Goal: Task Accomplishment & Management: Use online tool/utility

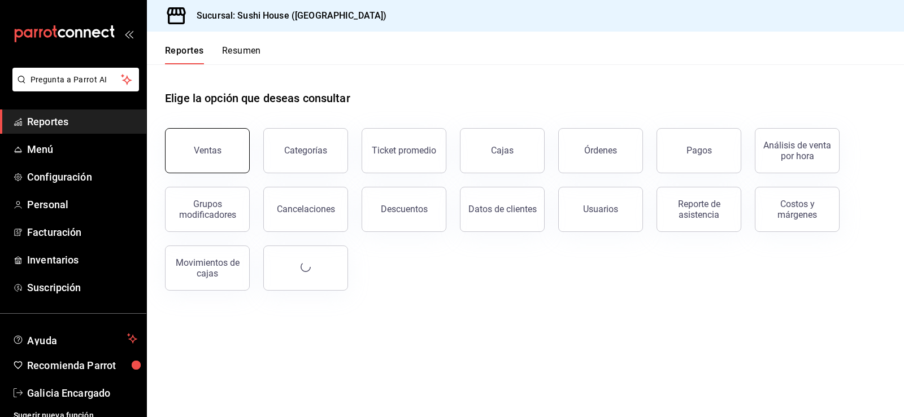
click at [194, 141] on button "Ventas" at bounding box center [207, 150] width 85 height 45
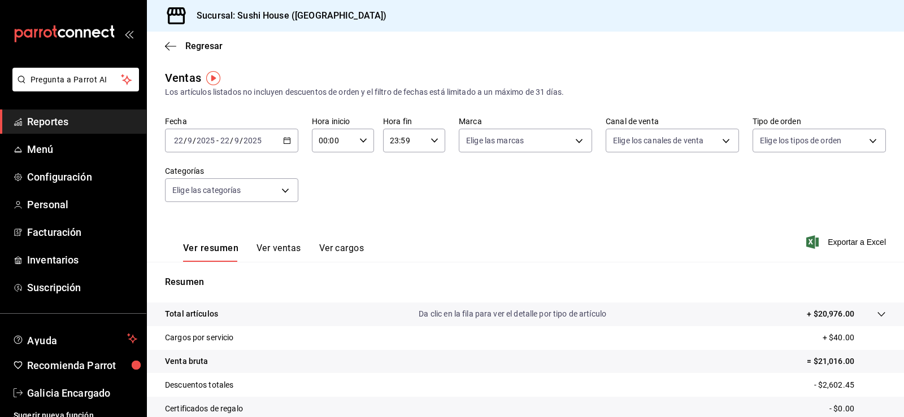
click at [94, 115] on span "Reportes" at bounding box center [82, 121] width 110 height 15
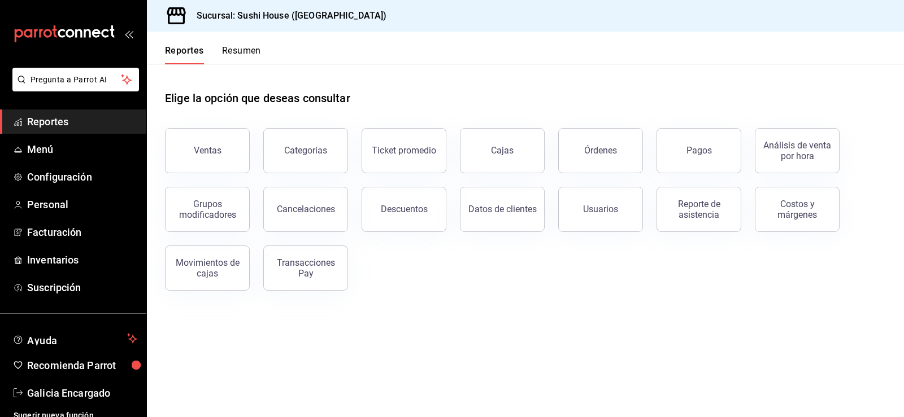
click at [176, 293] on div "Elige la opción que deseas consultar Ventas Categorías Ticket promedio Cajas Ór…" at bounding box center [525, 186] width 757 height 245
click at [193, 281] on button "Movimientos de cajas" at bounding box center [207, 268] width 85 height 45
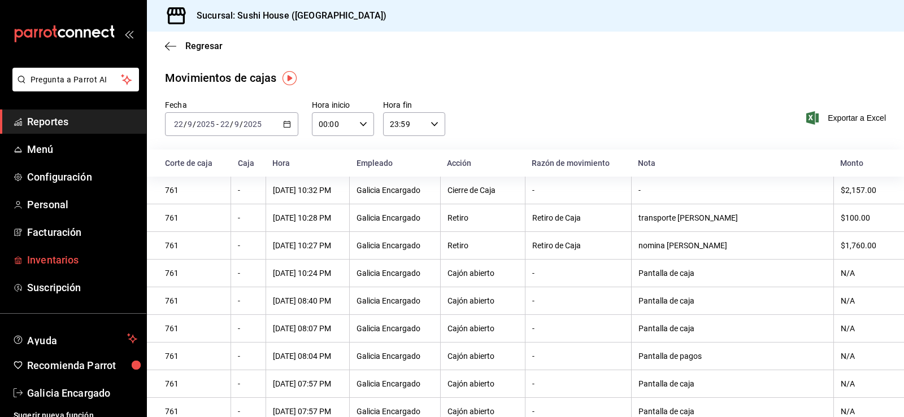
click at [63, 257] on span "Inventarios" at bounding box center [82, 259] width 110 height 15
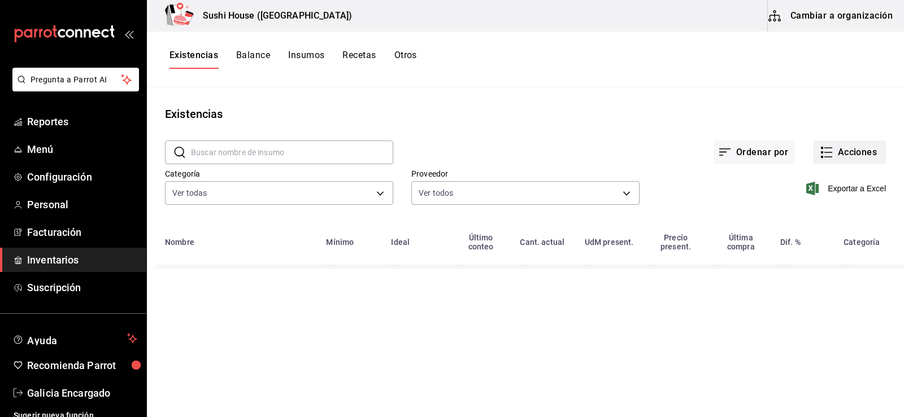
click at [854, 162] on button "Acciones" at bounding box center [849, 153] width 73 height 24
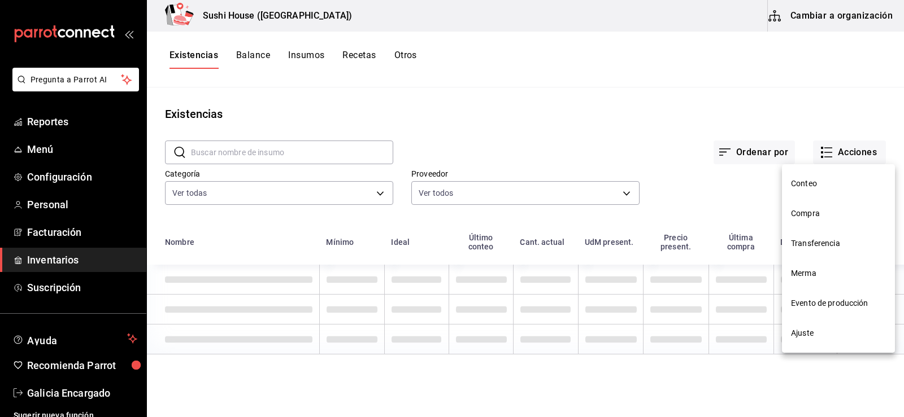
click at [819, 211] on span "Compra" at bounding box center [838, 214] width 95 height 12
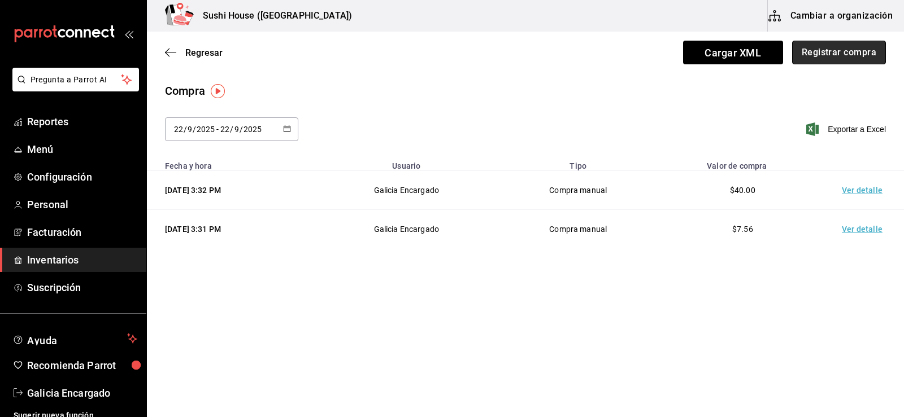
click at [849, 55] on button "Registrar compra" at bounding box center [839, 53] width 94 height 24
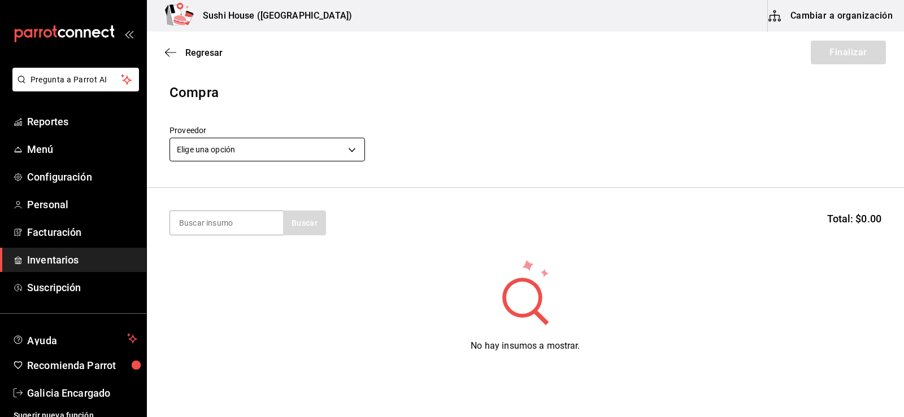
click at [277, 151] on body "Pregunta a Parrot AI Reportes Menú Configuración Personal Facturación Inventari…" at bounding box center [452, 177] width 904 height 354
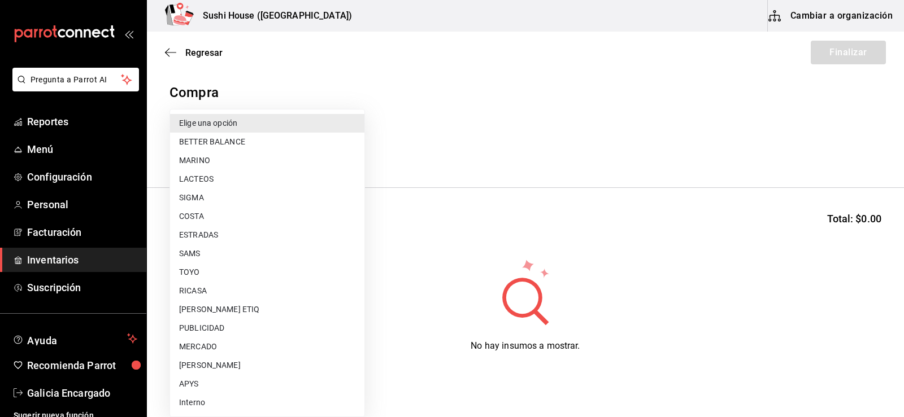
click at [195, 347] on li "MERCADO" at bounding box center [267, 347] width 194 height 19
type input "b8ac8125-8142-4243-9de3-bf5977609615"
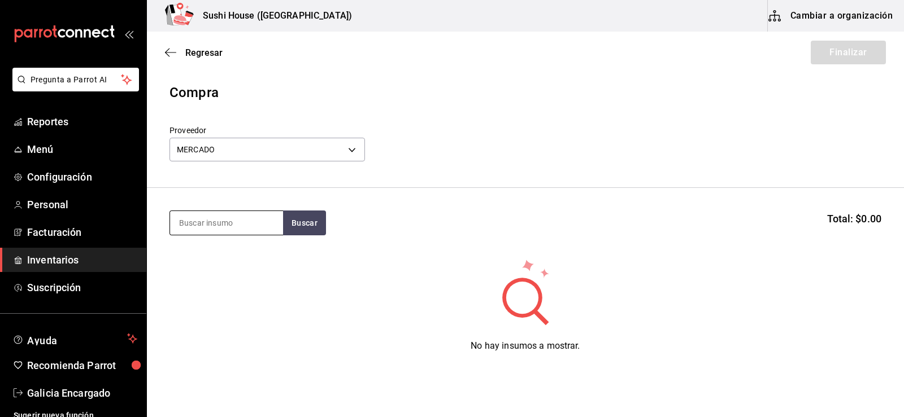
click at [232, 228] on input at bounding box center [226, 223] width 113 height 24
type input "AGUACATE"
click at [331, 230] on div "AGUACATE Buscar Total: $0.00" at bounding box center [525, 223] width 712 height 25
click at [304, 230] on button "Buscar" at bounding box center [304, 223] width 43 height 25
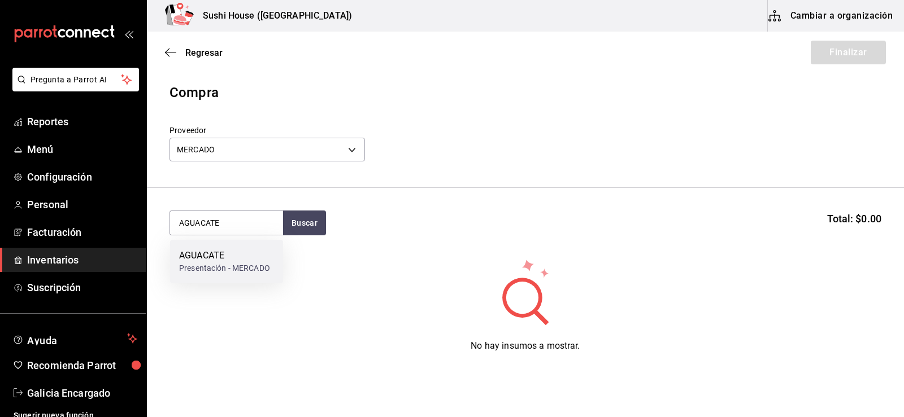
click at [181, 265] on div "Presentación - MERCADO" at bounding box center [224, 269] width 91 height 12
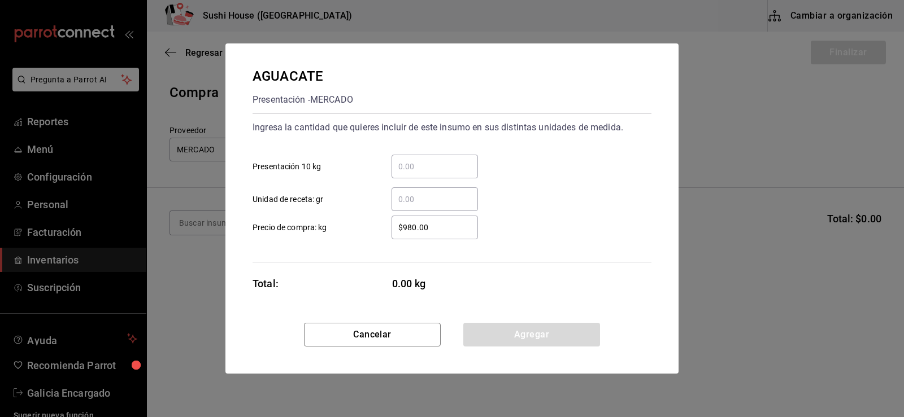
click at [430, 162] on input "​ Presentación 10 kg" at bounding box center [434, 167] width 86 height 14
type input "2"
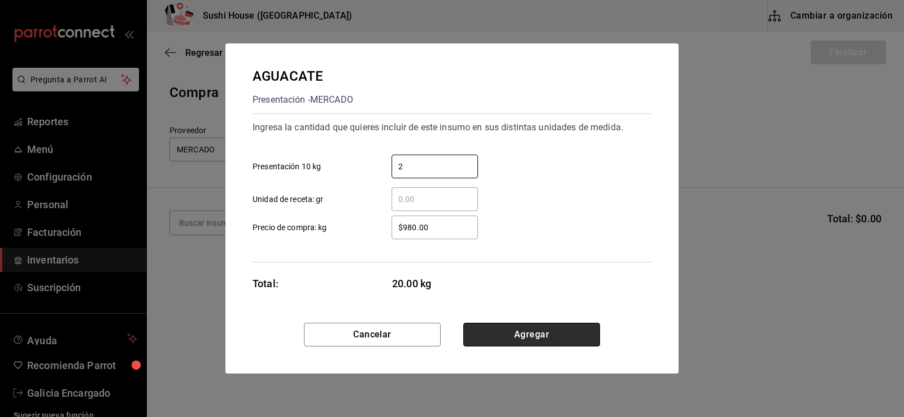
click at [533, 342] on button "Agregar" at bounding box center [531, 335] width 137 height 24
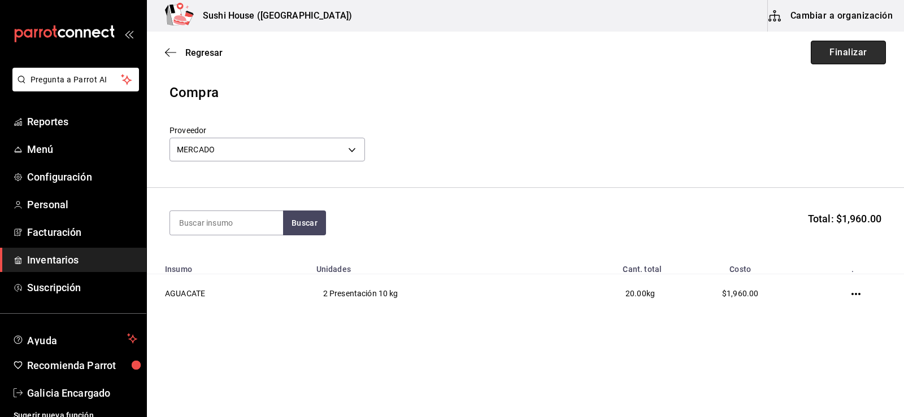
click at [836, 49] on button "Finalizar" at bounding box center [847, 53] width 75 height 24
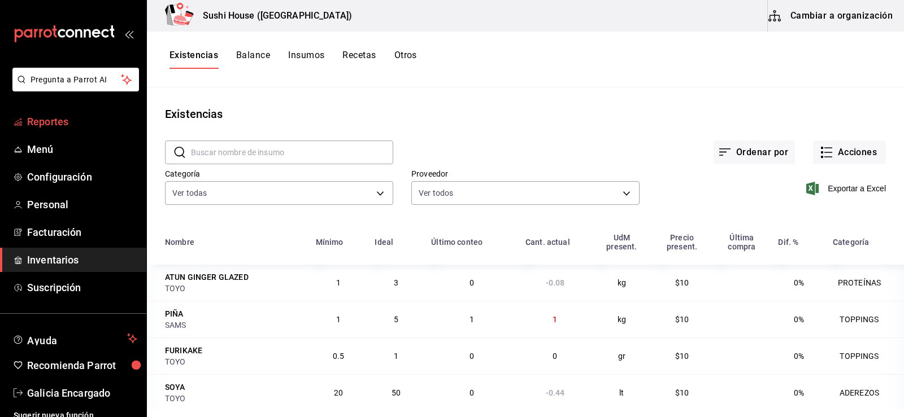
click at [53, 114] on span "Reportes" at bounding box center [82, 121] width 110 height 15
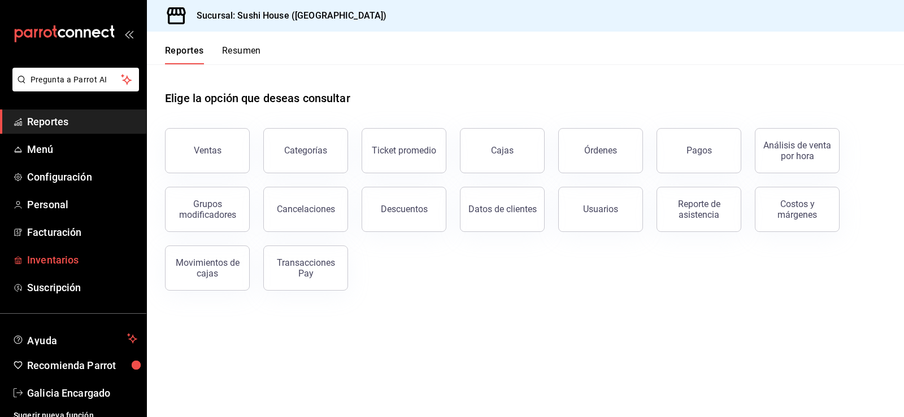
click at [55, 257] on span "Inventarios" at bounding box center [82, 259] width 110 height 15
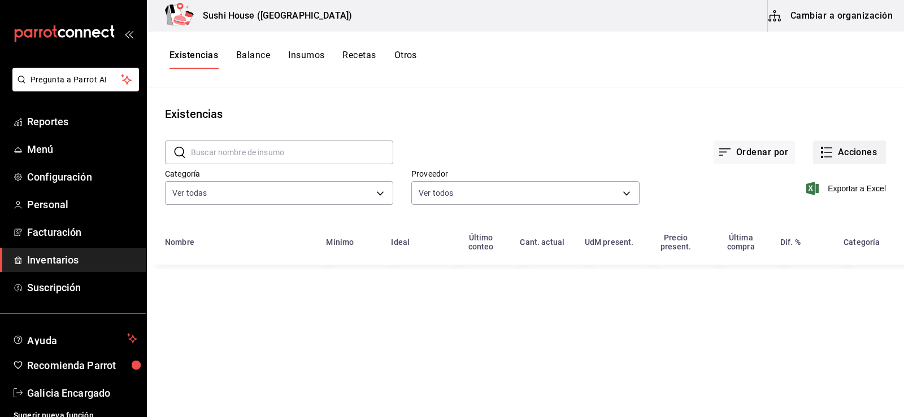
click at [866, 150] on button "Acciones" at bounding box center [849, 153] width 73 height 24
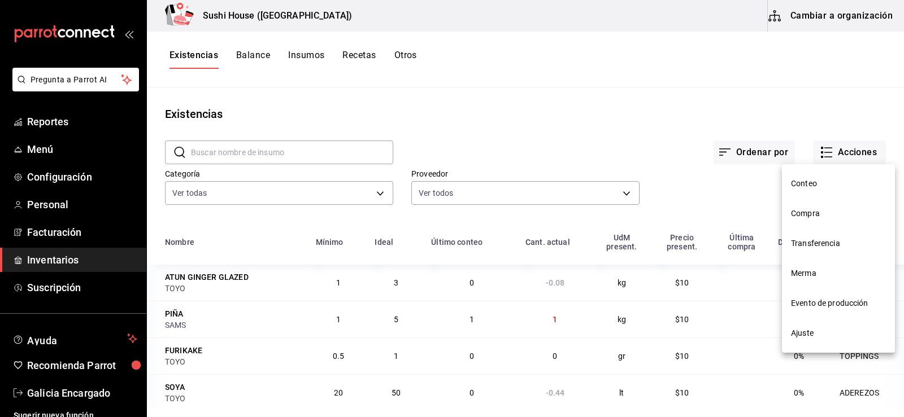
click at [806, 277] on span "Merma" at bounding box center [838, 274] width 95 height 12
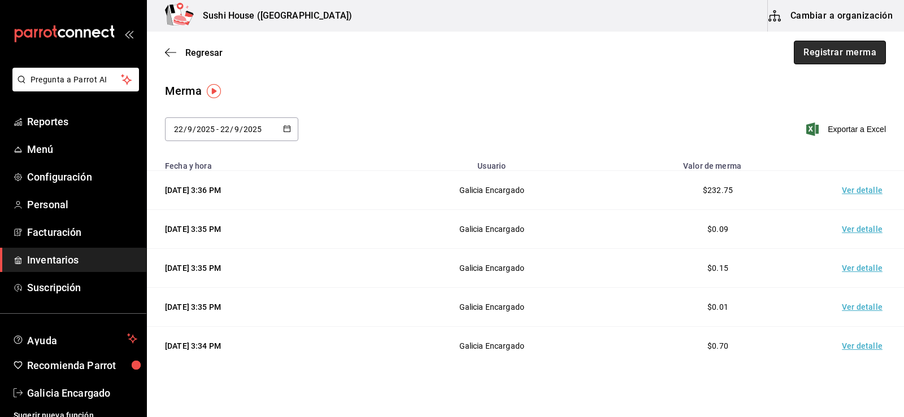
click at [847, 54] on button "Registrar merma" at bounding box center [839, 53] width 92 height 24
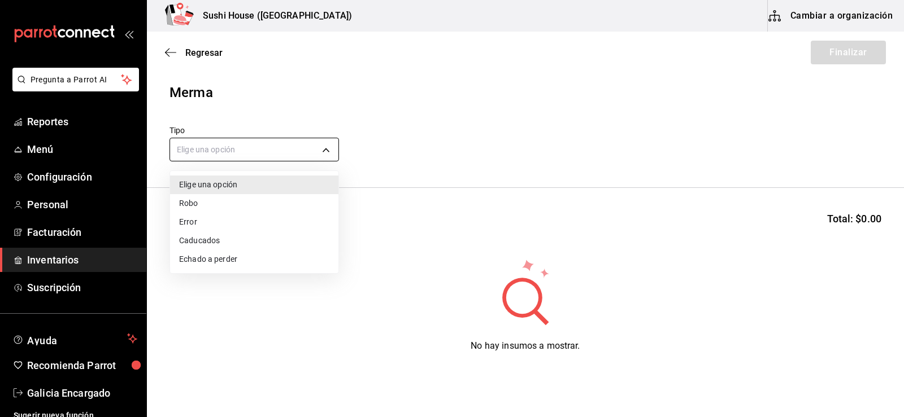
click at [207, 146] on body "Pregunta a Parrot AI Reportes Menú Configuración Personal Facturación Inventari…" at bounding box center [452, 177] width 904 height 354
click at [211, 261] on li "Echado a perder" at bounding box center [254, 259] width 168 height 19
type input "SPOILED"
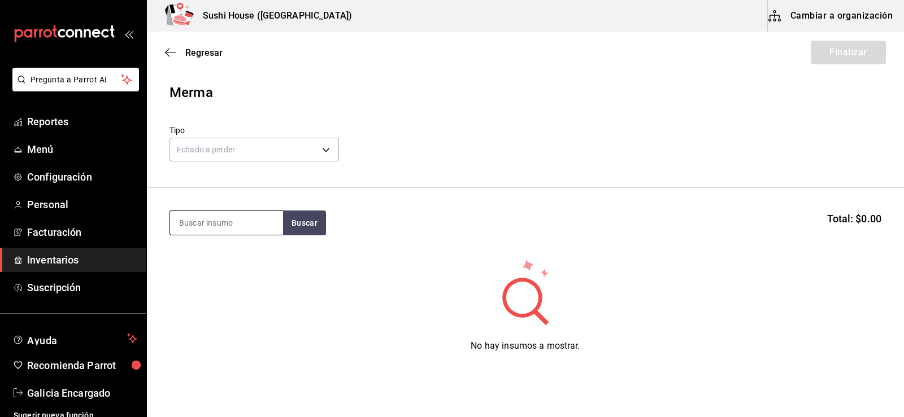
click at [218, 225] on input at bounding box center [226, 223] width 113 height 24
type input "SALMON"
click at [296, 224] on button "Buscar" at bounding box center [304, 223] width 43 height 25
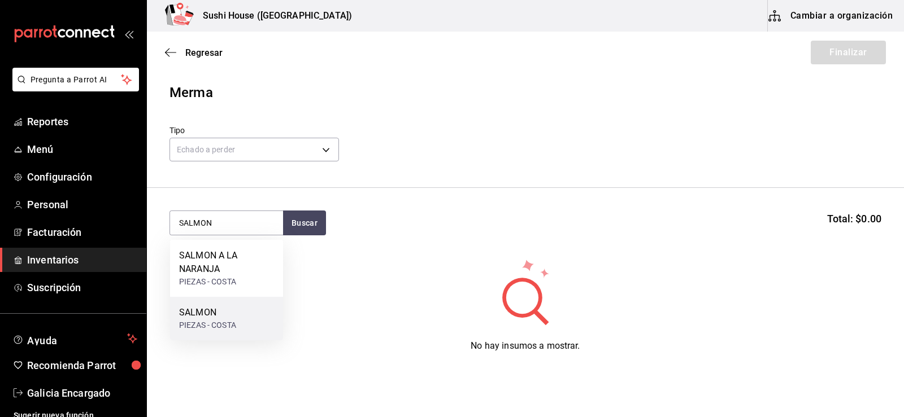
click at [198, 315] on div "SALMON" at bounding box center [207, 313] width 57 height 14
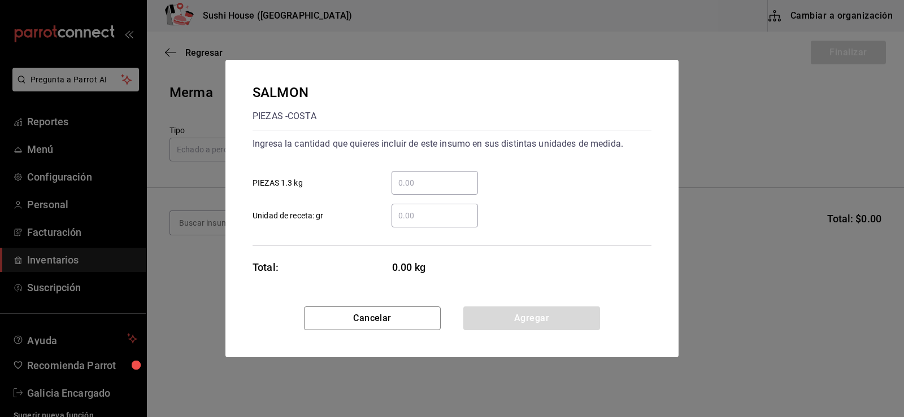
click at [415, 187] on input "​ PIEZAS 1.3 kg" at bounding box center [434, 183] width 86 height 14
click at [404, 215] on input "​ Unidad de receta: gr" at bounding box center [434, 216] width 86 height 14
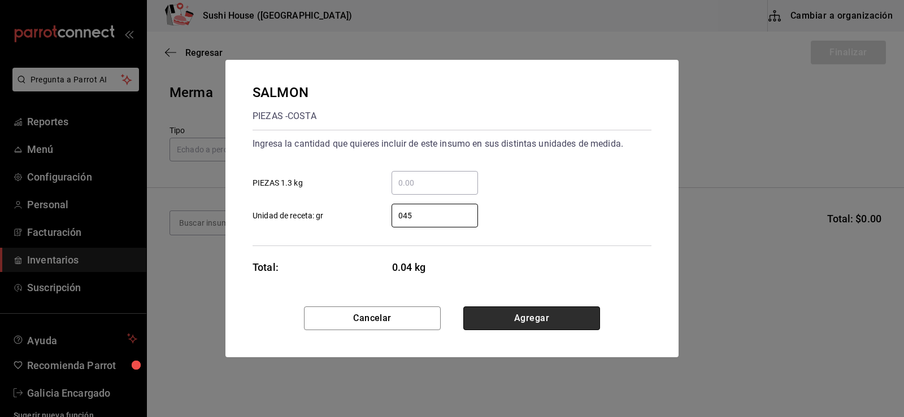
type input "45"
click at [517, 314] on button "Agregar" at bounding box center [531, 319] width 137 height 24
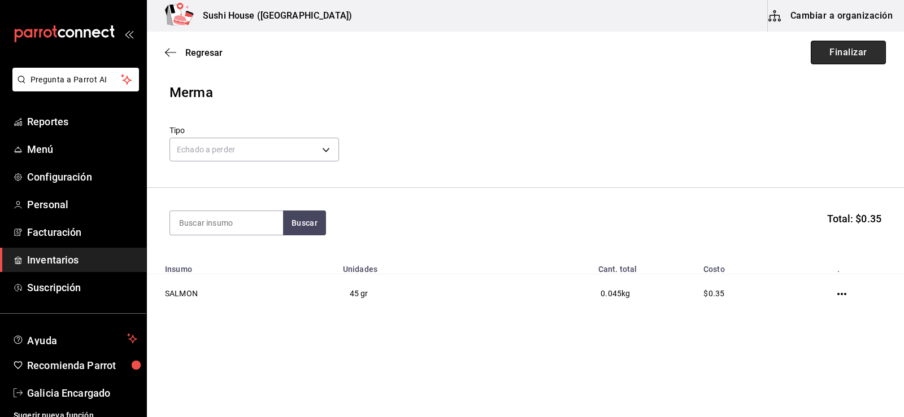
click at [860, 50] on button "Finalizar" at bounding box center [847, 53] width 75 height 24
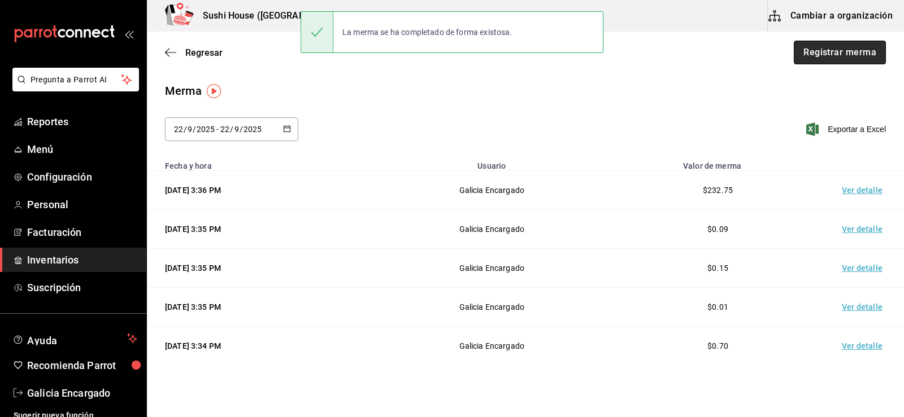
click at [817, 58] on button "Registrar merma" at bounding box center [839, 53] width 92 height 24
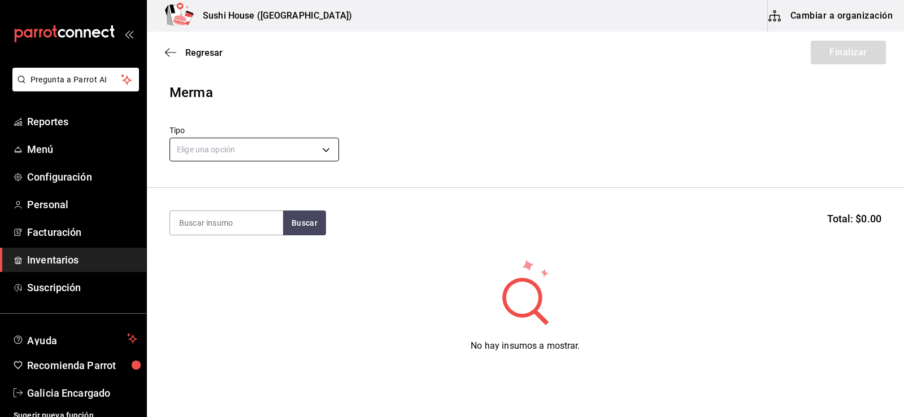
click at [273, 148] on body "Pregunta a Parrot AI Reportes Menú Configuración Personal Facturación Inventari…" at bounding box center [452, 177] width 904 height 354
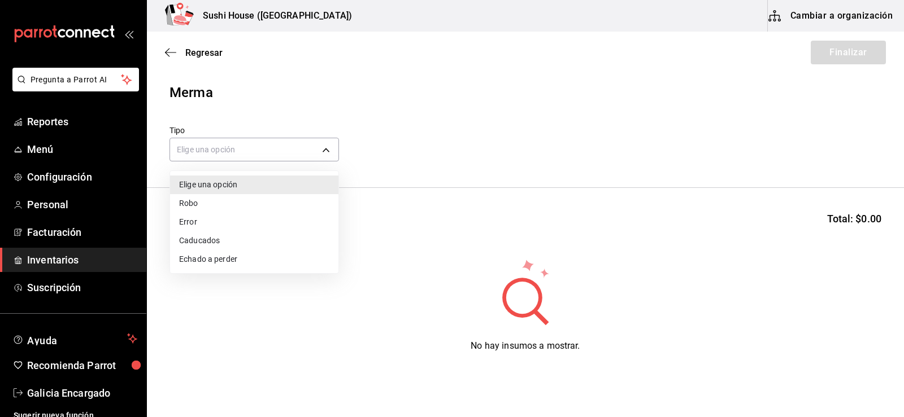
click at [208, 264] on li "Echado a perder" at bounding box center [254, 259] width 168 height 19
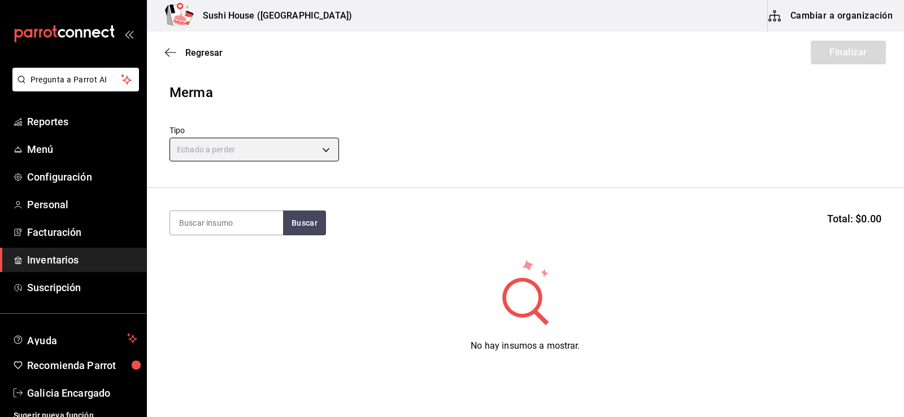
type input "SPOILED"
click at [215, 229] on input at bounding box center [226, 223] width 113 height 24
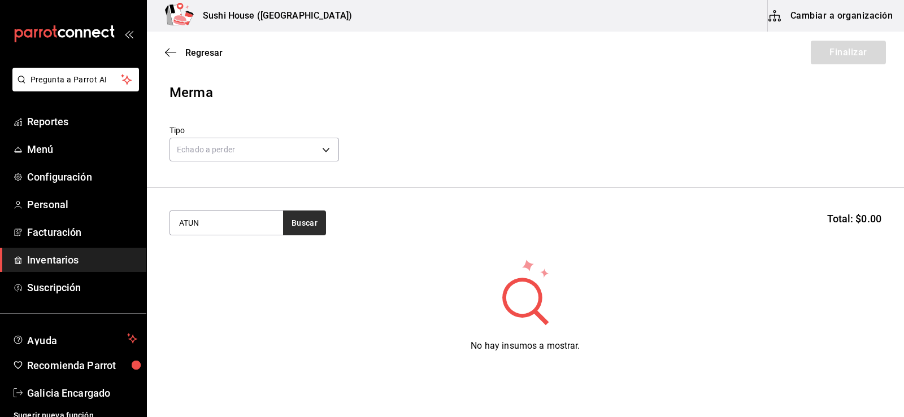
type input "ATUN"
click at [293, 230] on button "Buscar" at bounding box center [304, 223] width 43 height 25
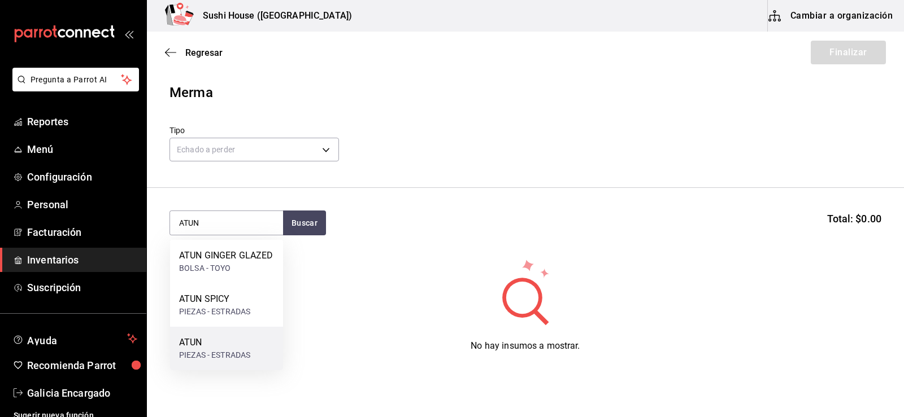
click at [208, 341] on div "ATUN" at bounding box center [214, 343] width 71 height 14
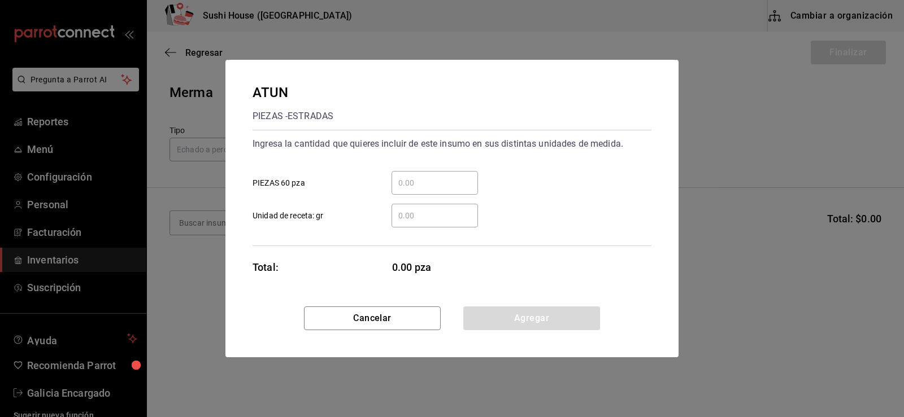
click at [447, 226] on div "​" at bounding box center [434, 216] width 86 height 24
click at [447, 223] on input "​ Unidad de receta: gr" at bounding box center [434, 216] width 86 height 14
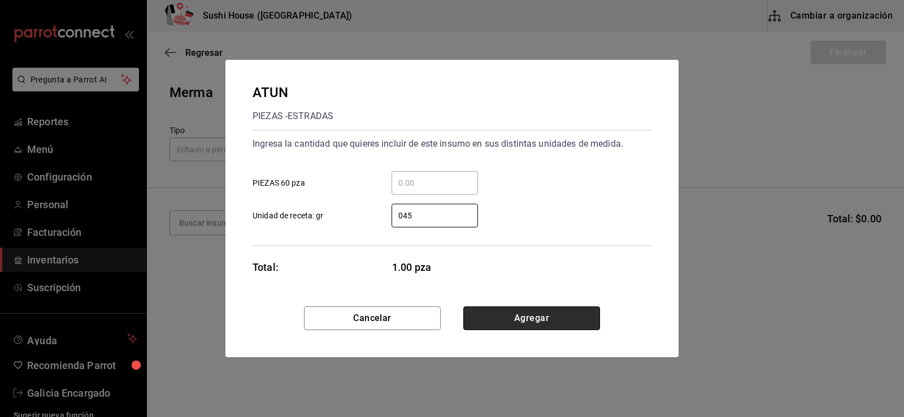
type input "45"
click at [540, 321] on button "Agregar" at bounding box center [531, 319] width 137 height 24
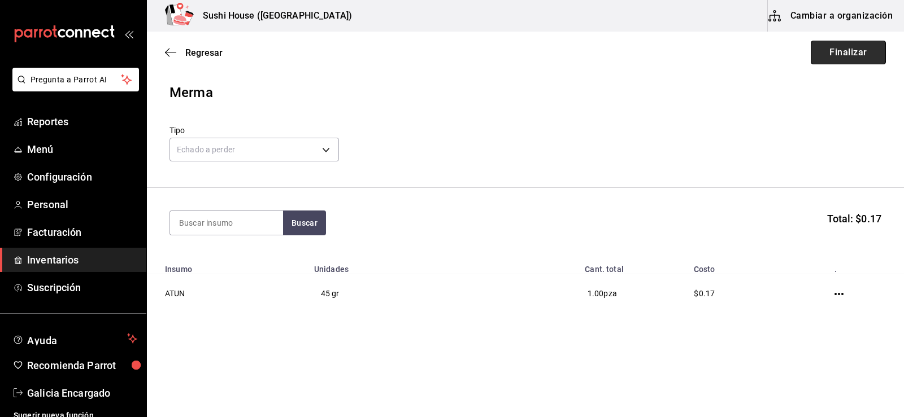
click at [847, 60] on button "Finalizar" at bounding box center [847, 53] width 75 height 24
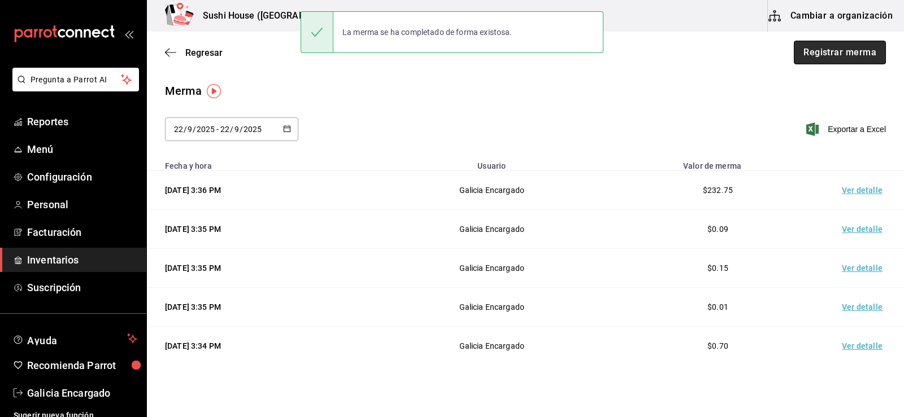
click at [833, 60] on button "Registrar merma" at bounding box center [839, 53] width 92 height 24
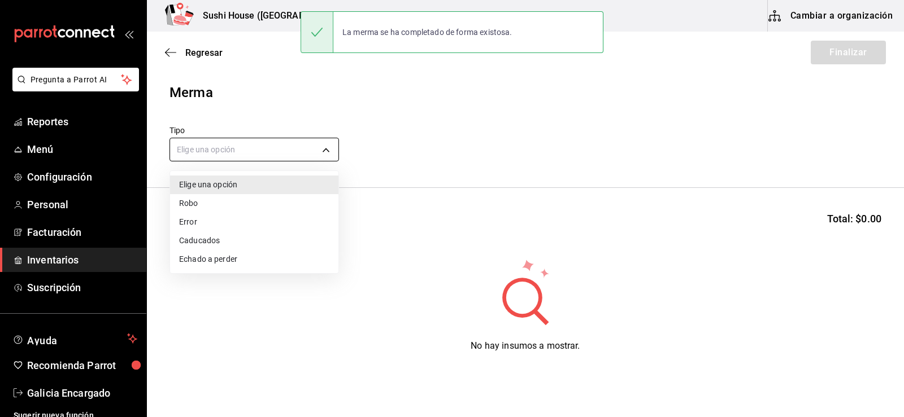
click at [211, 146] on body "Pregunta a Parrot AI Reportes Menú Configuración Personal Facturación Inventari…" at bounding box center [452, 177] width 904 height 354
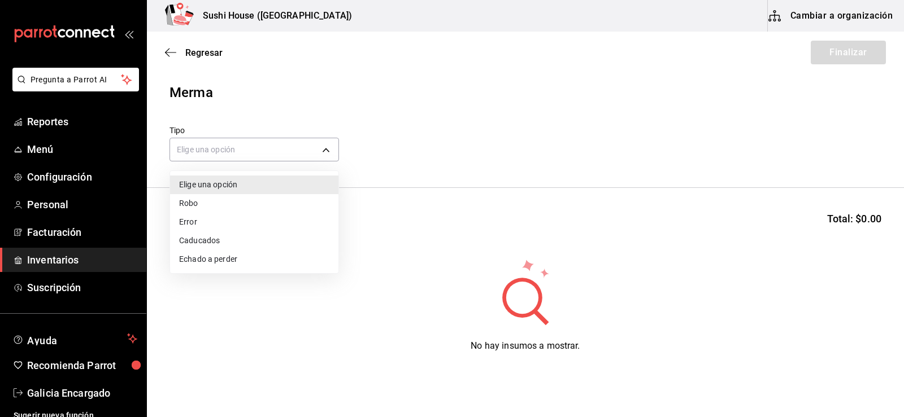
click at [186, 255] on li "Echado a perder" at bounding box center [254, 259] width 168 height 19
type input "SPOILED"
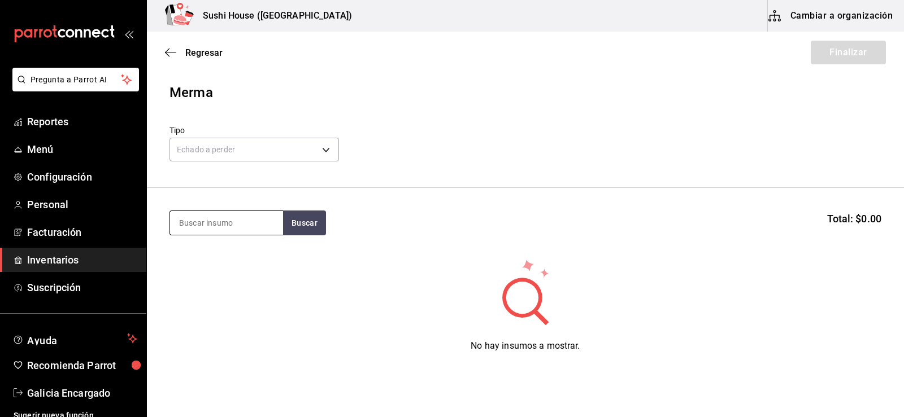
click at [220, 224] on input at bounding box center [226, 223] width 113 height 24
type input "POLLO"
click at [304, 228] on button "Buscar" at bounding box center [304, 223] width 43 height 25
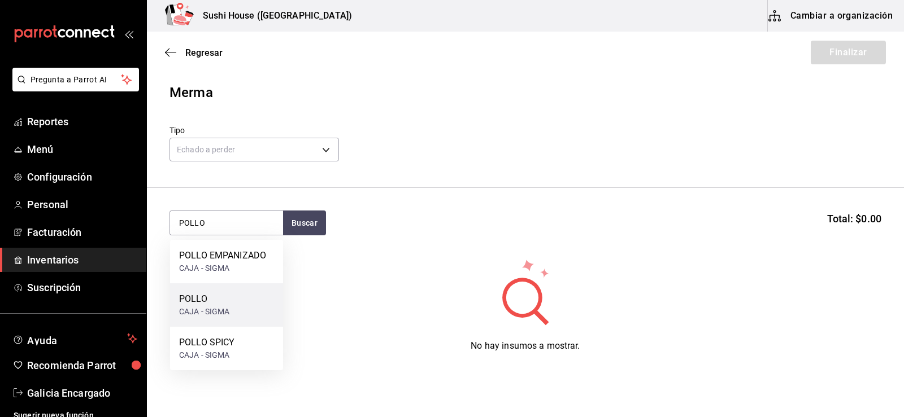
click at [210, 306] on div "POLLO" at bounding box center [204, 300] width 51 height 14
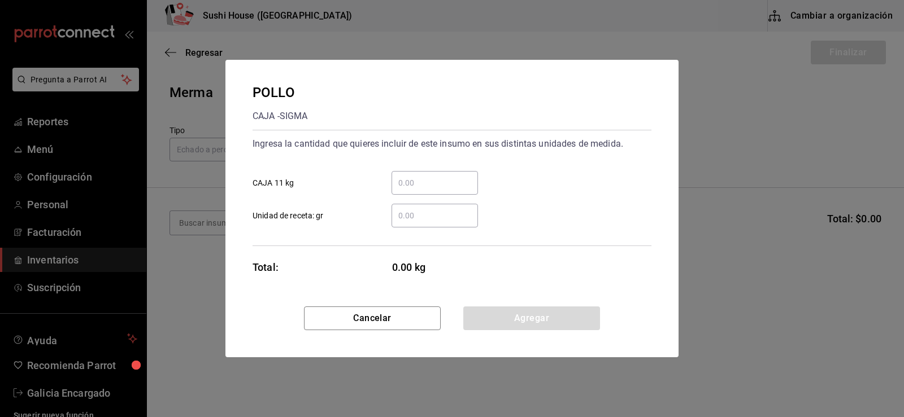
click at [432, 225] on div "​" at bounding box center [434, 216] width 86 height 24
click at [432, 223] on input "​ Unidad de receta: gr" at bounding box center [434, 216] width 86 height 14
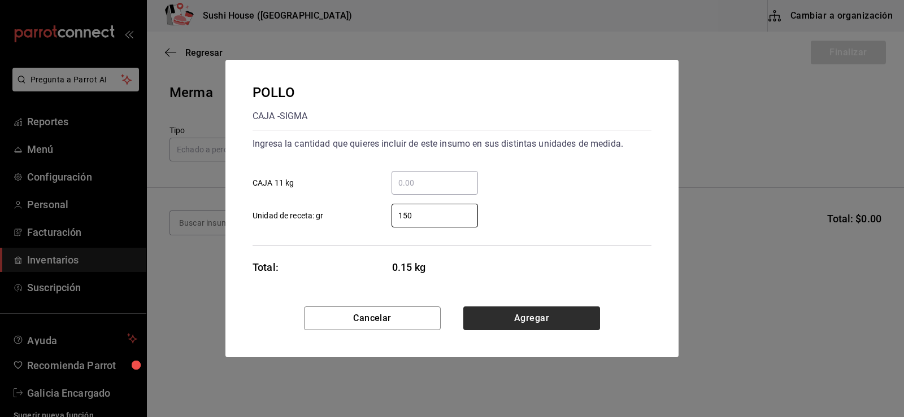
type input "150"
click at [527, 319] on button "Agregar" at bounding box center [531, 319] width 137 height 24
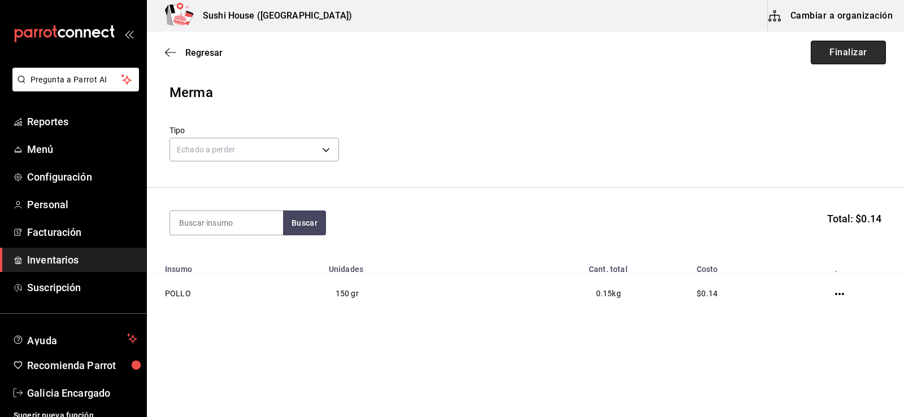
click at [845, 60] on button "Finalizar" at bounding box center [847, 53] width 75 height 24
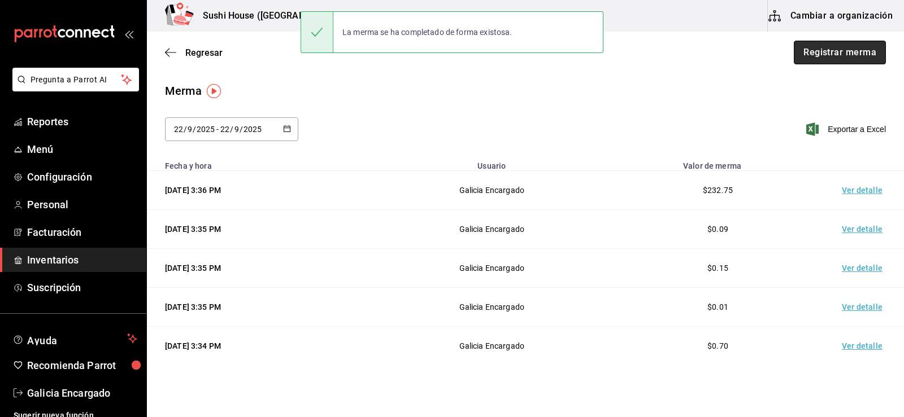
click at [822, 56] on button "Registrar merma" at bounding box center [839, 53] width 92 height 24
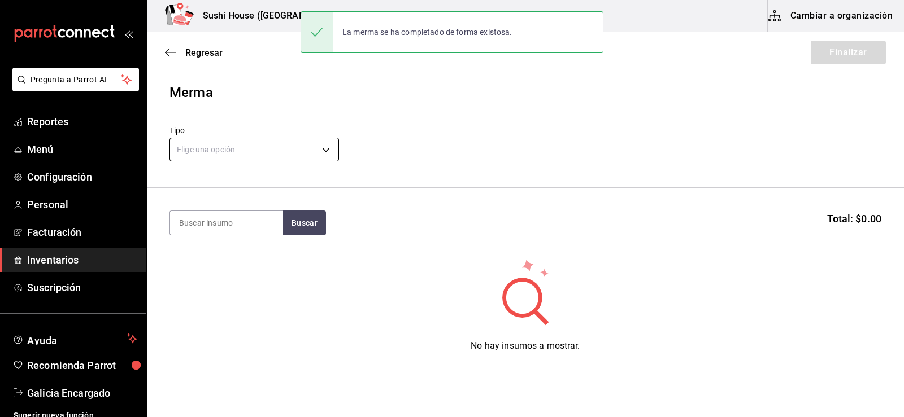
click at [248, 145] on body "Pregunta a Parrot AI Reportes Menú Configuración Personal Facturación Inventari…" at bounding box center [452, 177] width 904 height 354
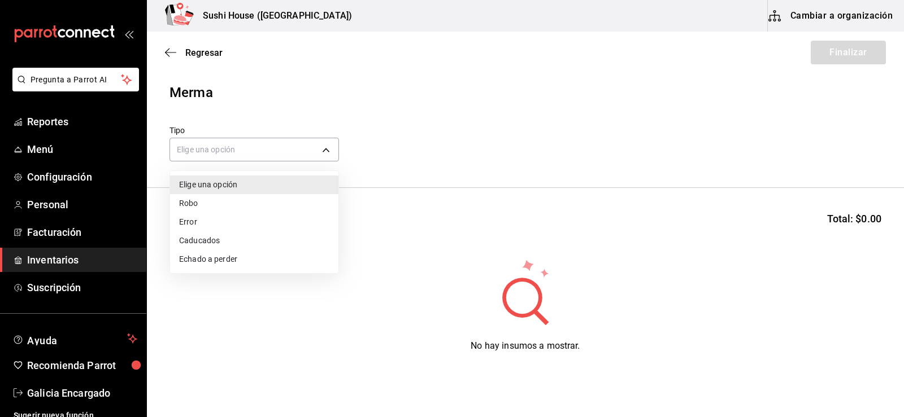
click at [195, 260] on li "Echado a perder" at bounding box center [254, 259] width 168 height 19
type input "SPOILED"
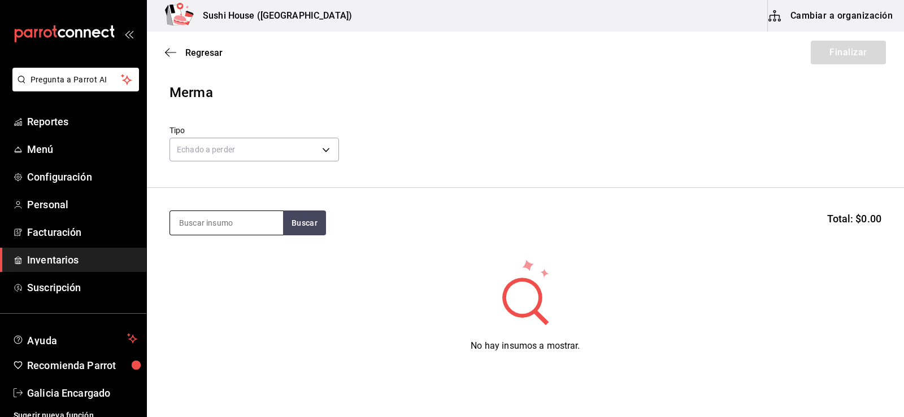
click at [195, 235] on div at bounding box center [226, 223] width 114 height 25
click at [194, 233] on input at bounding box center [226, 223] width 113 height 24
type input "CAMARON"
click at [303, 235] on button "Buscar" at bounding box center [304, 223] width 43 height 25
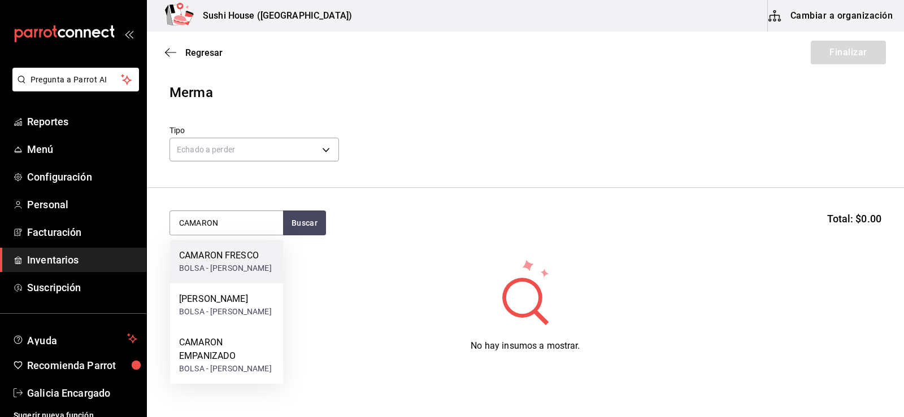
click at [208, 256] on div "CAMARON FRESCO" at bounding box center [225, 256] width 93 height 14
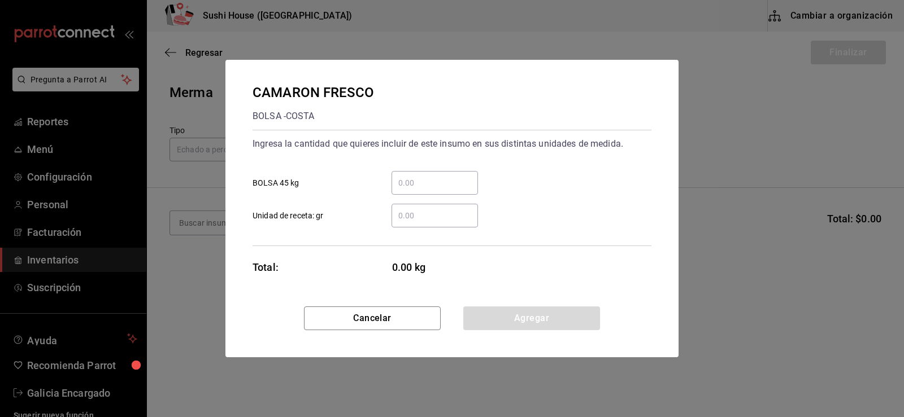
click at [421, 223] on div "​" at bounding box center [434, 216] width 86 height 24
click at [421, 223] on input "​ Unidad de receta: gr" at bounding box center [434, 216] width 86 height 14
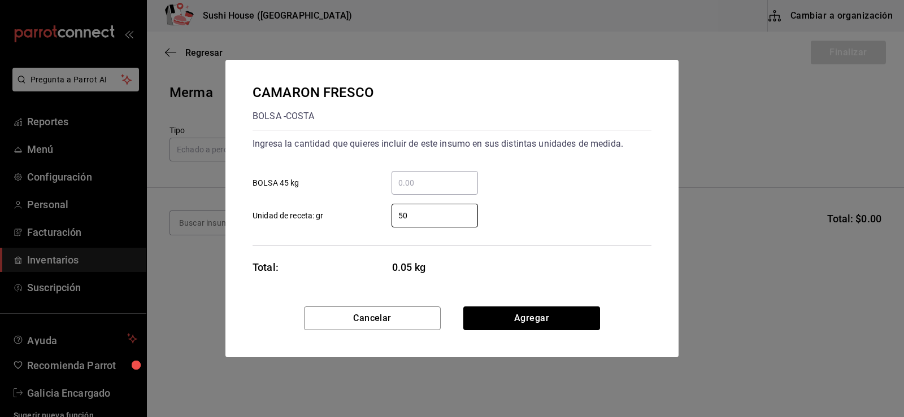
type input "5"
type input "50"
click at [523, 319] on button "Agregar" at bounding box center [531, 319] width 137 height 24
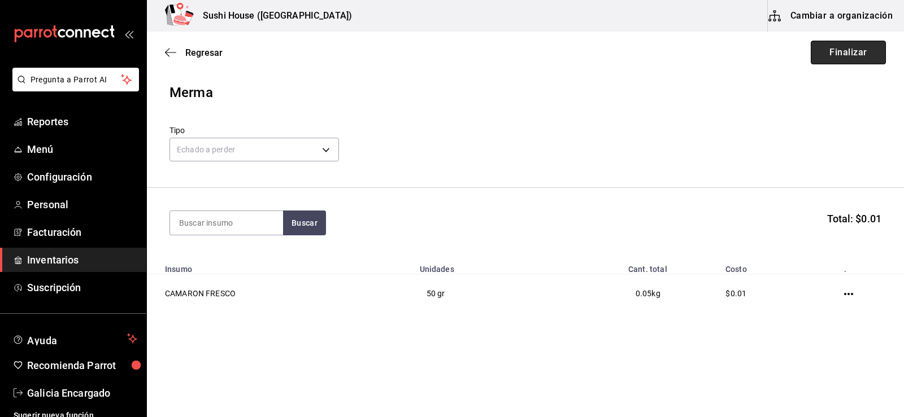
click at [821, 59] on button "Finalizar" at bounding box center [847, 53] width 75 height 24
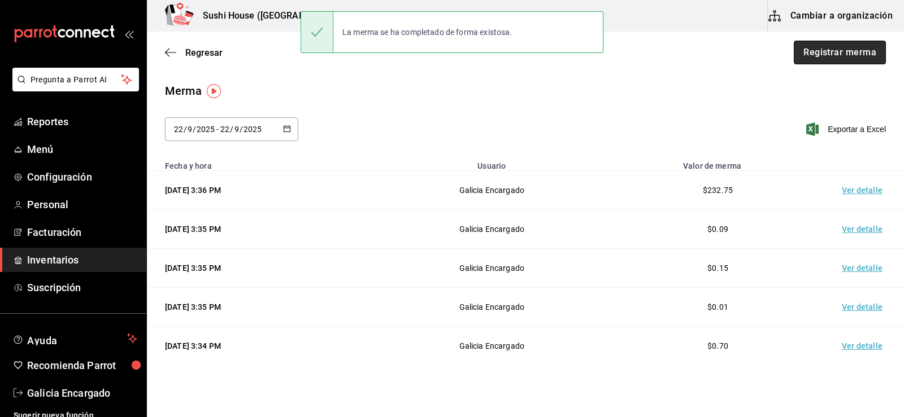
click at [844, 56] on button "Registrar merma" at bounding box center [839, 53] width 92 height 24
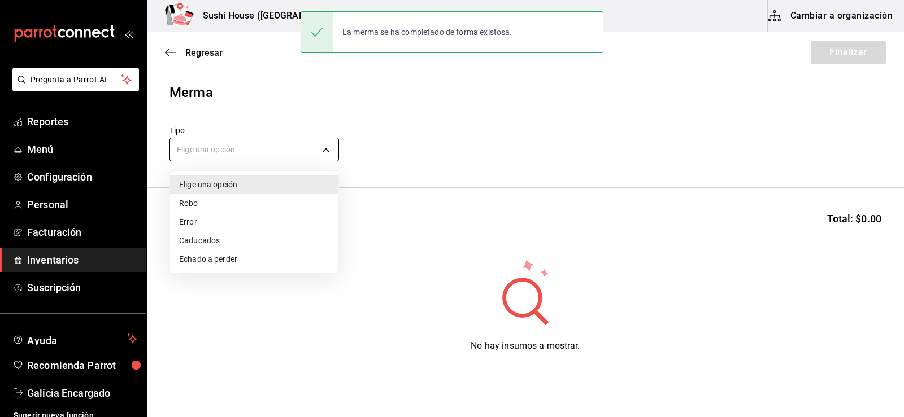
click at [291, 141] on body "Pregunta a Parrot AI Reportes Menú Configuración Personal Facturación Inventari…" at bounding box center [452, 177] width 904 height 354
click at [216, 261] on li "Echado a perder" at bounding box center [254, 259] width 168 height 19
type input "SPOILED"
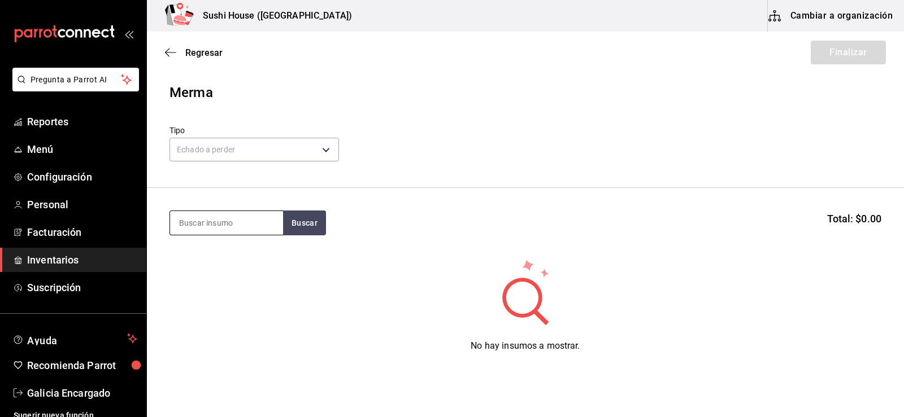
click at [228, 221] on input at bounding box center [226, 223] width 113 height 24
type input "PHILADE"
click at [297, 222] on button "Buscar" at bounding box center [304, 223] width 43 height 25
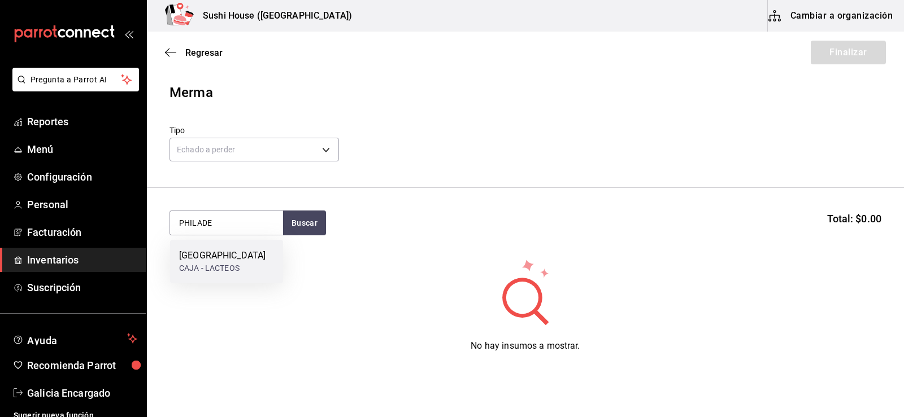
click at [217, 260] on div "[GEOGRAPHIC_DATA]" at bounding box center [222, 256] width 86 height 14
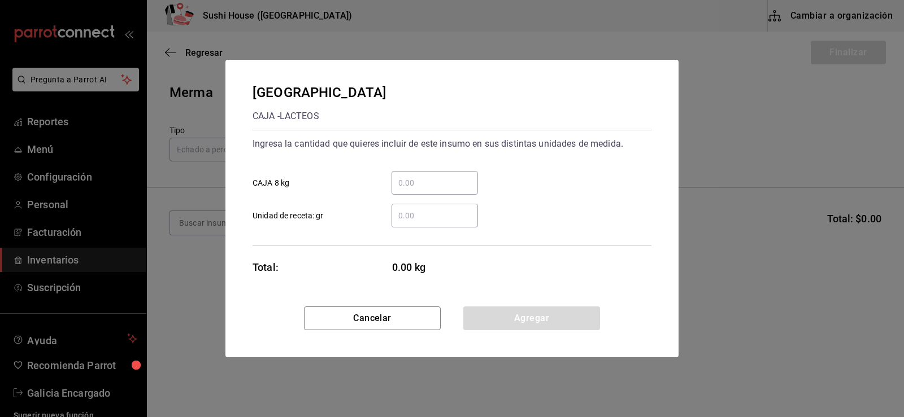
click at [423, 221] on input "​ Unidad de receta: gr" at bounding box center [434, 216] width 86 height 14
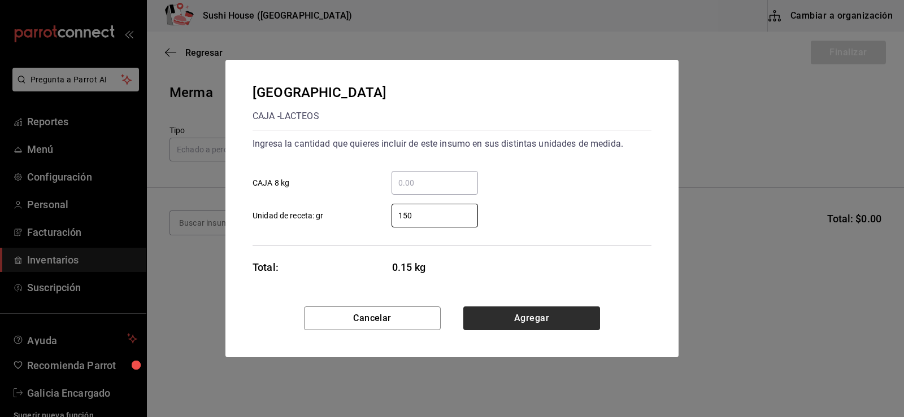
type input "150"
click at [522, 317] on button "Agregar" at bounding box center [531, 319] width 137 height 24
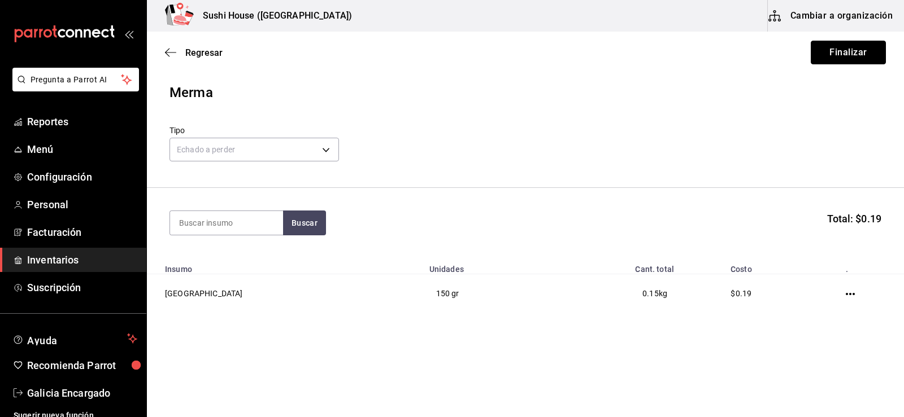
click at [842, 57] on button "Finalizar" at bounding box center [847, 53] width 75 height 24
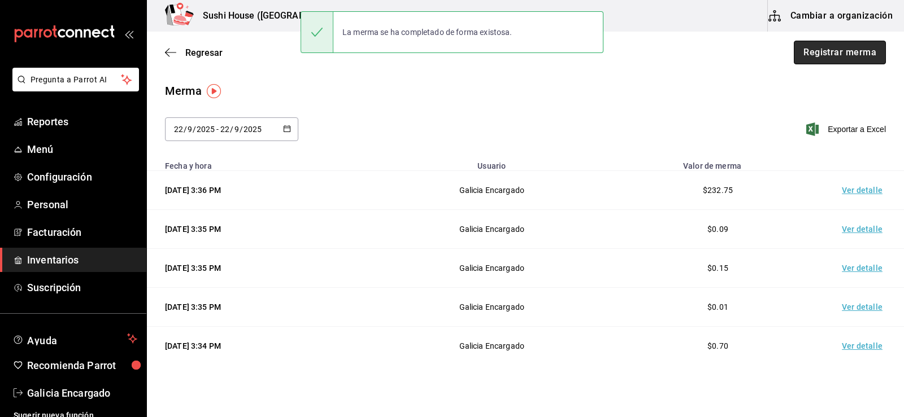
click at [853, 46] on button "Registrar merma" at bounding box center [839, 53] width 92 height 24
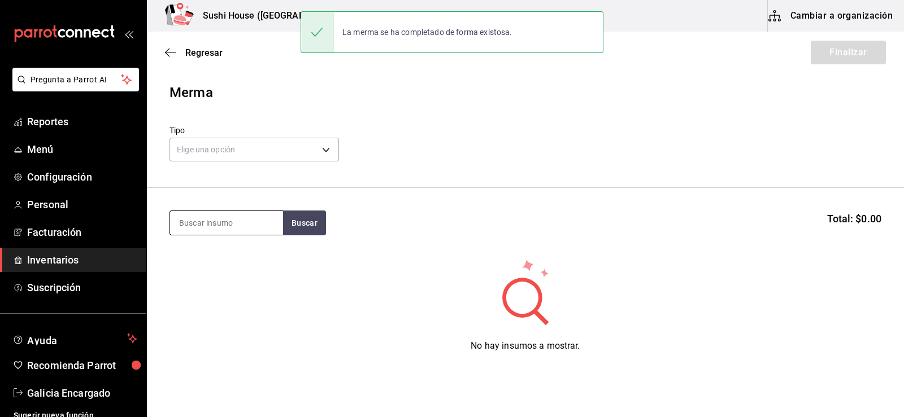
click at [254, 223] on input at bounding box center [226, 223] width 113 height 24
click at [228, 154] on body "Pregunta a Parrot AI Reportes Menú Configuración Personal Facturación Inventari…" at bounding box center [452, 177] width 904 height 354
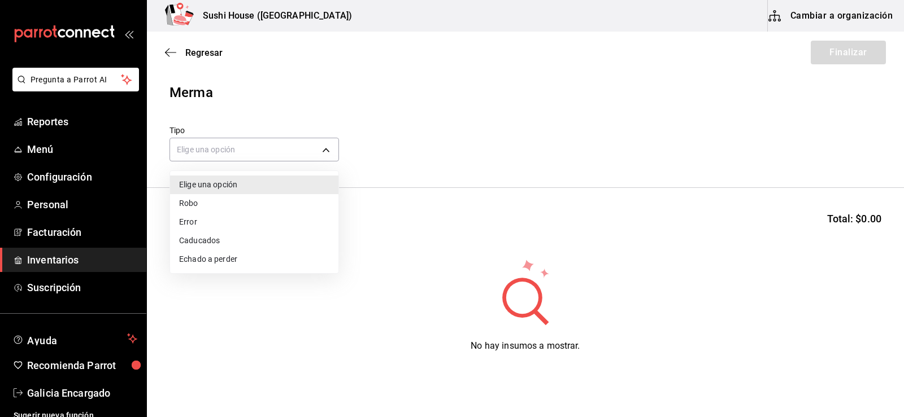
click at [203, 258] on li "Echado a perder" at bounding box center [254, 259] width 168 height 19
type input "SPOILED"
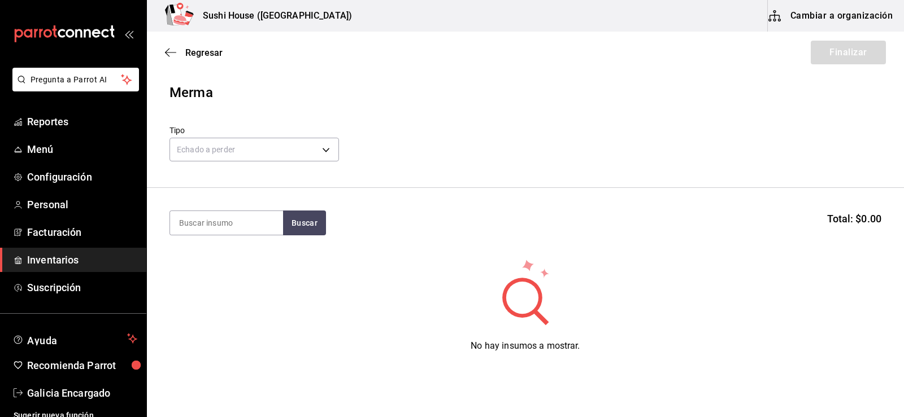
click at [211, 229] on input at bounding box center [226, 223] width 113 height 24
type input "ARROZ"
click at [315, 219] on button "Buscar" at bounding box center [304, 223] width 43 height 25
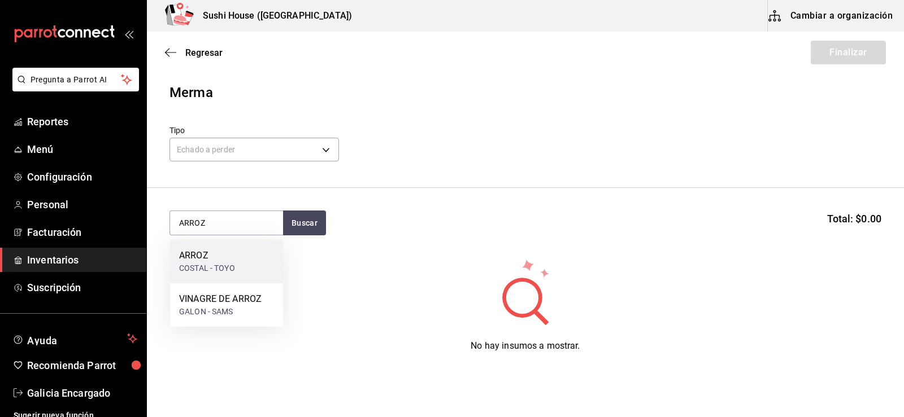
click at [197, 258] on div "ARROZ" at bounding box center [207, 256] width 56 height 14
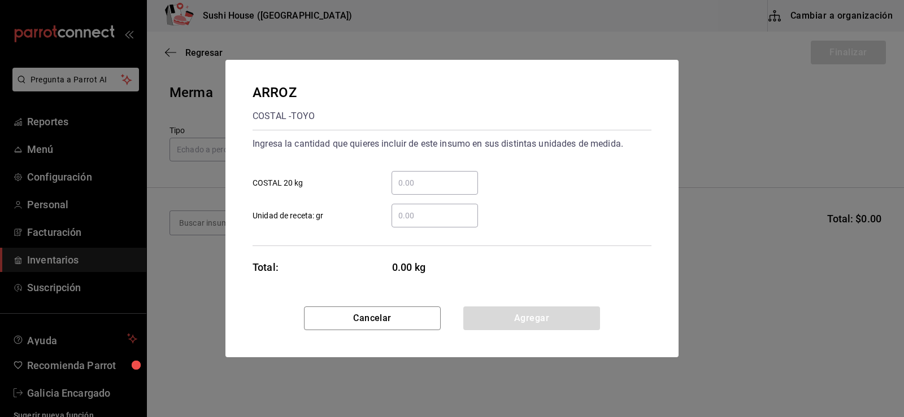
click at [413, 220] on input "​ Unidad de receta: gr" at bounding box center [434, 216] width 86 height 14
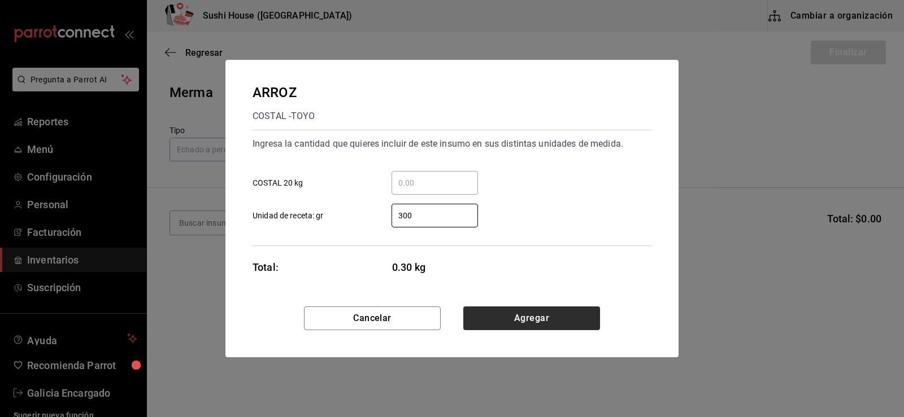
type input "300"
click at [508, 327] on button "Agregar" at bounding box center [531, 319] width 137 height 24
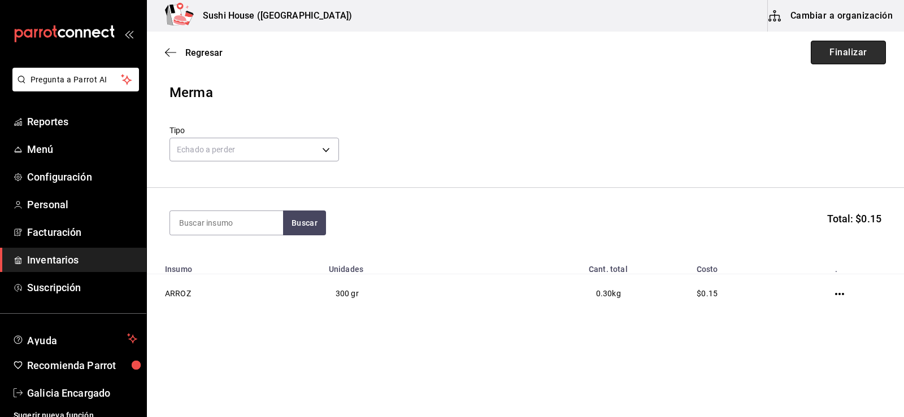
click at [880, 45] on button "Finalizar" at bounding box center [847, 53] width 75 height 24
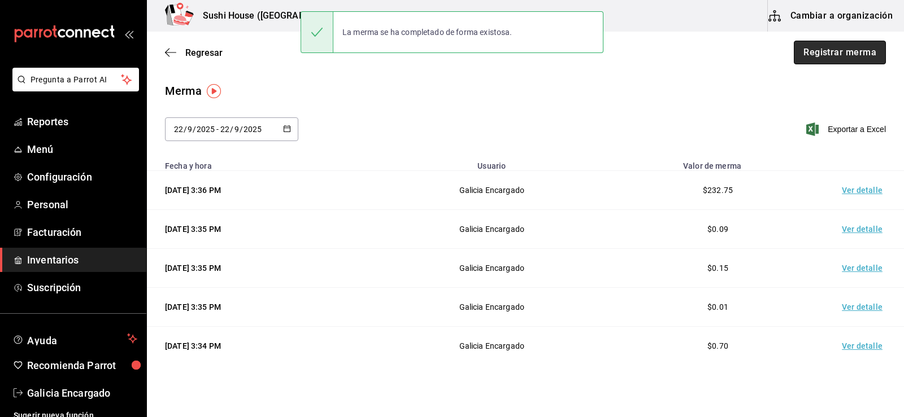
click at [848, 51] on button "Registrar merma" at bounding box center [839, 53] width 92 height 24
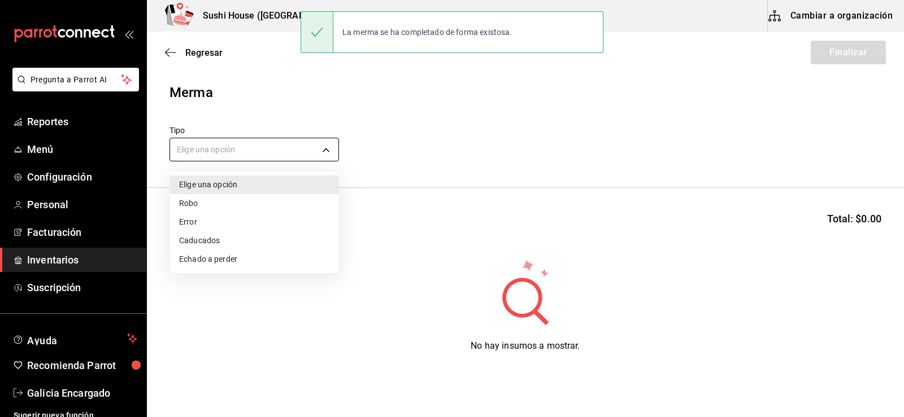
click at [235, 151] on body "Pregunta a Parrot AI Reportes Menú Configuración Personal Facturación Inventari…" at bounding box center [452, 177] width 904 height 354
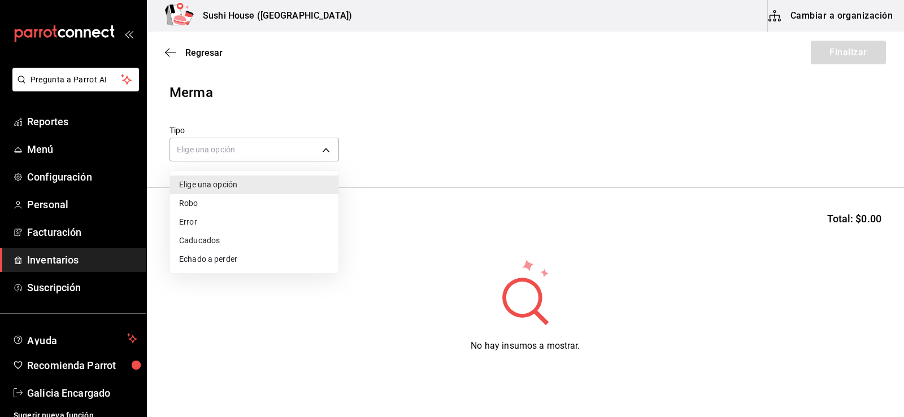
click at [204, 252] on li "Echado a perder" at bounding box center [254, 259] width 168 height 19
type input "SPOILED"
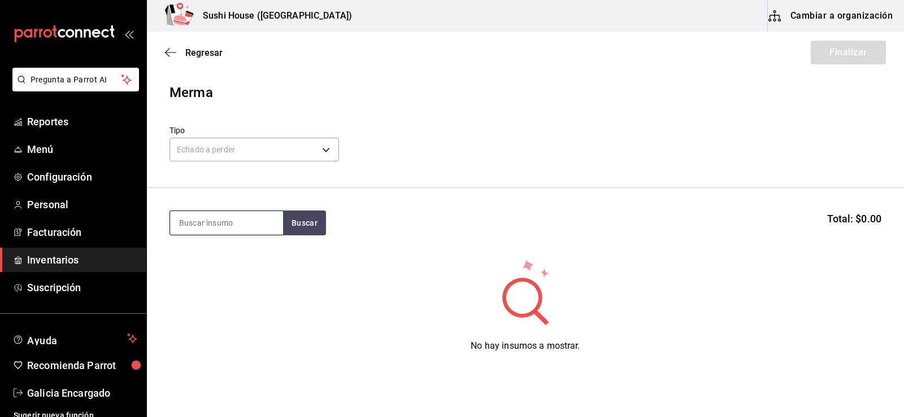
click at [208, 226] on input at bounding box center [226, 223] width 113 height 24
type input "AGUACATE"
click at [304, 226] on button "Buscar" at bounding box center [304, 223] width 43 height 25
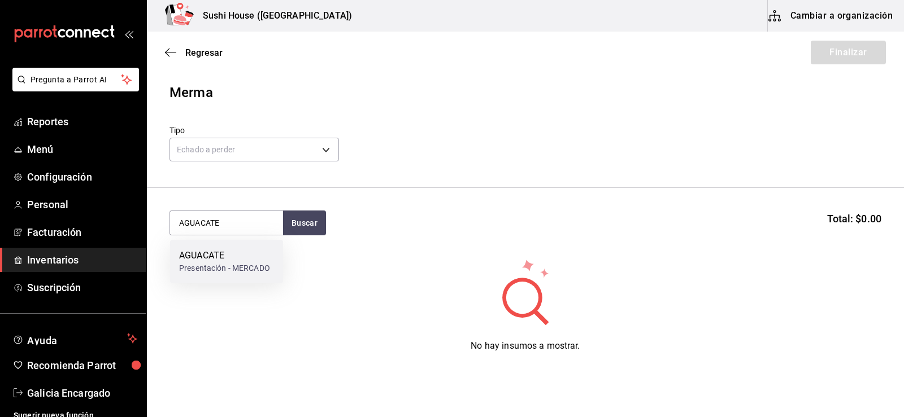
click at [245, 269] on div "Presentación - MERCADO" at bounding box center [224, 269] width 91 height 12
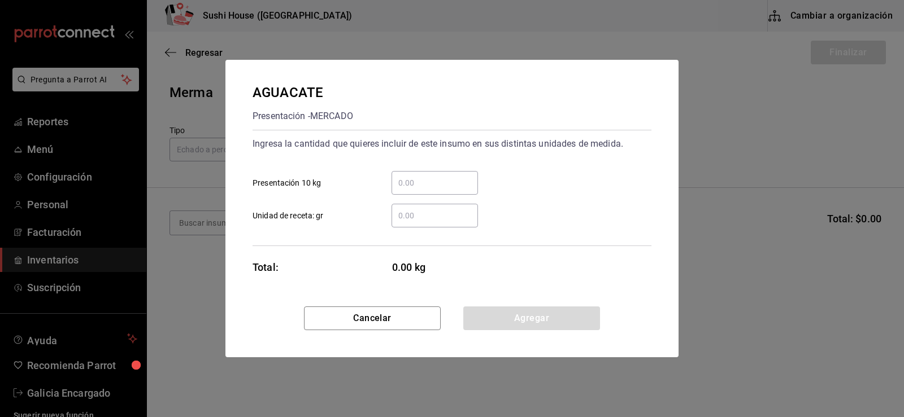
click at [418, 231] on div "Ingresa la cantidad que quieres incluir de este insumo en sus distintas unidade…" at bounding box center [451, 188] width 399 height 116
click at [413, 215] on input "​ Unidad de receta: gr" at bounding box center [434, 216] width 86 height 14
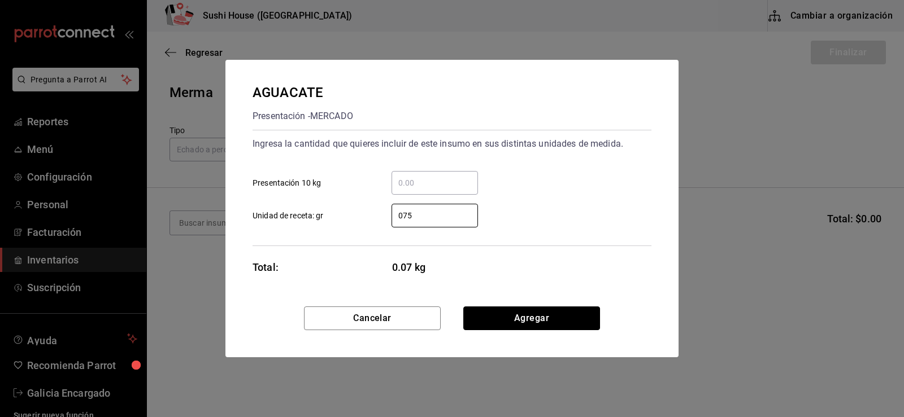
type input "75"
click at [525, 328] on button "Agregar" at bounding box center [531, 319] width 137 height 24
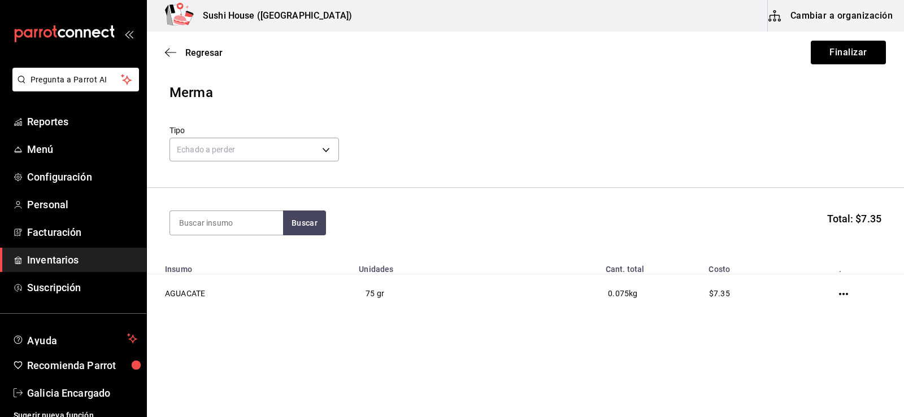
click at [866, 66] on div "Regresar Finalizar" at bounding box center [525, 53] width 757 height 42
click at [855, 60] on button "Finalizar" at bounding box center [847, 53] width 75 height 24
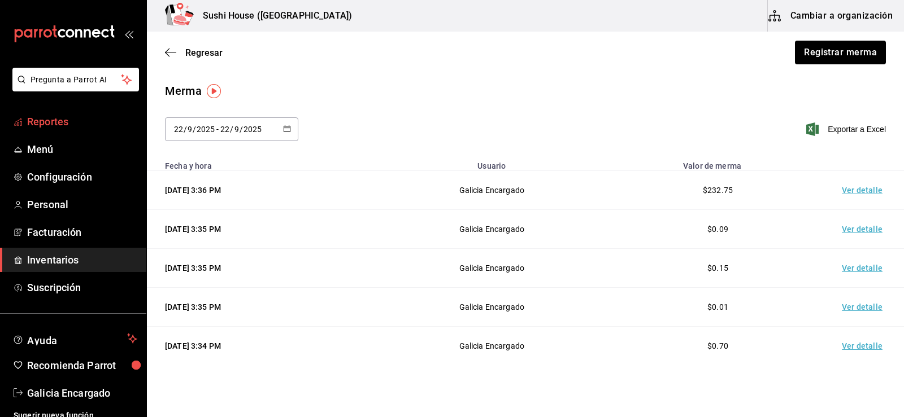
click at [64, 122] on span "Reportes" at bounding box center [82, 121] width 110 height 15
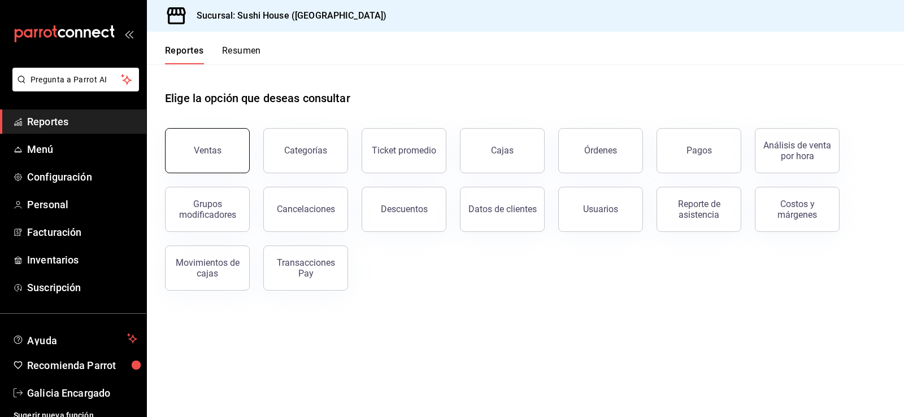
click at [186, 147] on button "Ventas" at bounding box center [207, 150] width 85 height 45
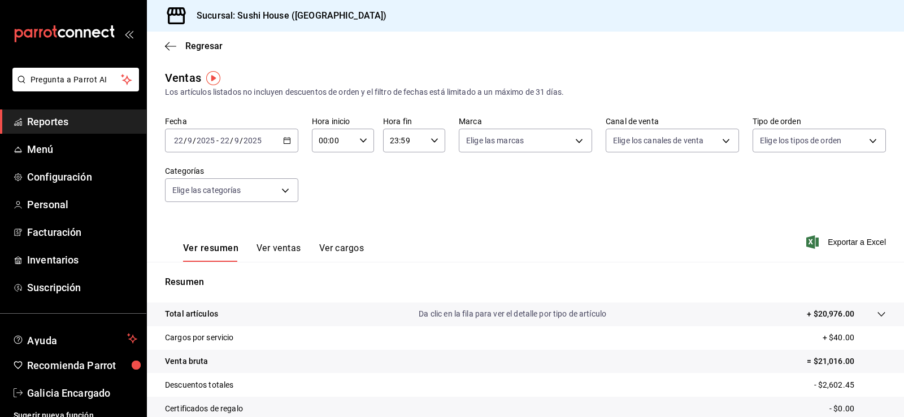
click at [77, 114] on span "Reportes" at bounding box center [82, 121] width 110 height 15
